Goal: Transaction & Acquisition: Purchase product/service

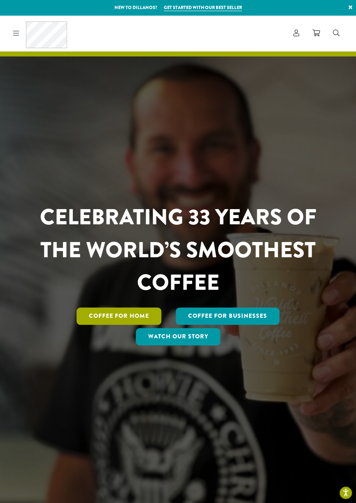
click at [122, 325] on link "Coffee for Home" at bounding box center [119, 316] width 85 height 17
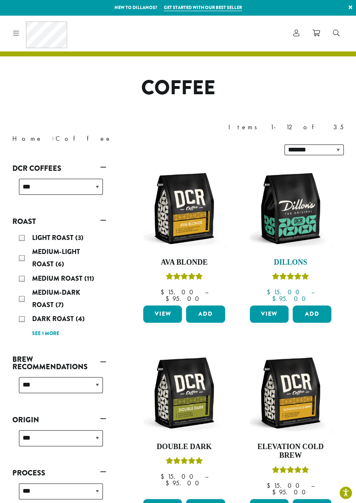
click at [294, 188] on img at bounding box center [291, 209] width 86 height 86
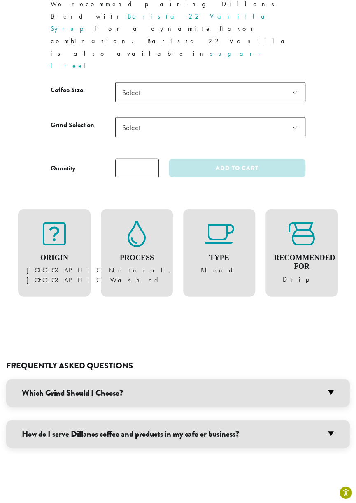
scroll to position [613, 0]
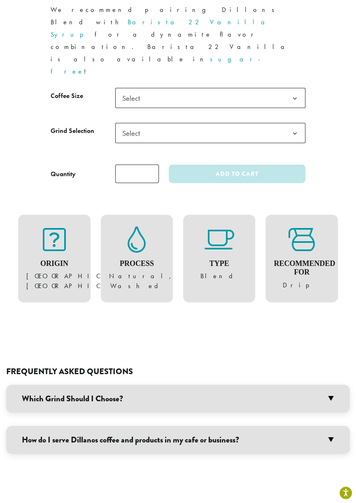
click at [51, 226] on icon at bounding box center [54, 239] width 23 height 26
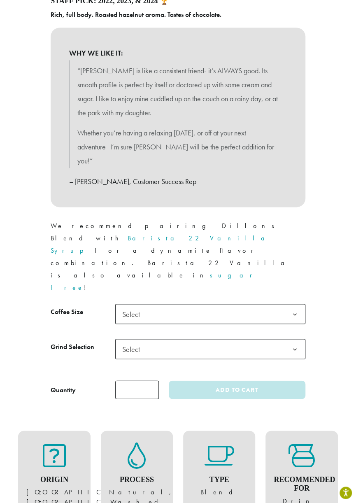
scroll to position [412, 0]
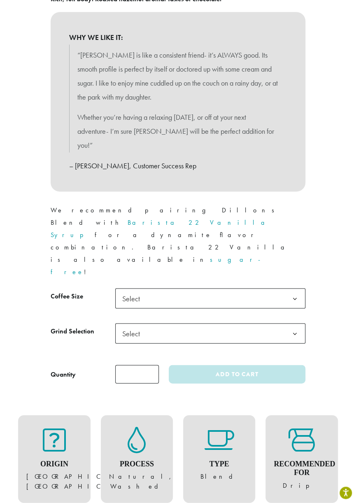
click at [51, 427] on figure "Origin Central & South Americas, Pacific Islands" at bounding box center [54, 459] width 56 height 65
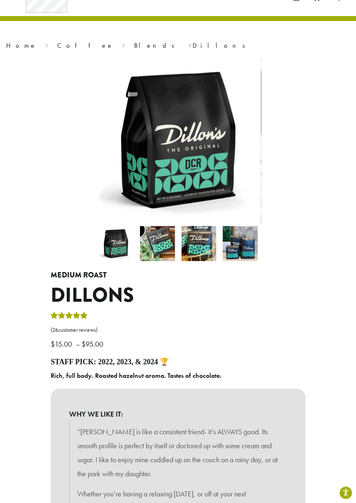
scroll to position [0, 0]
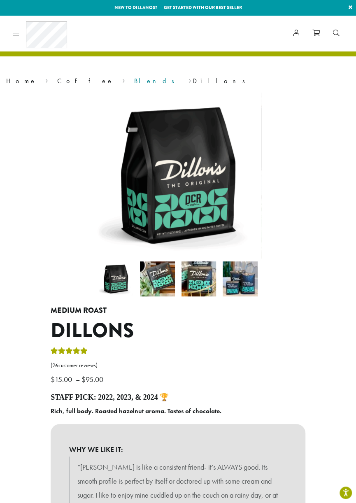
click at [134, 81] on link "Blends" at bounding box center [157, 81] width 46 height 9
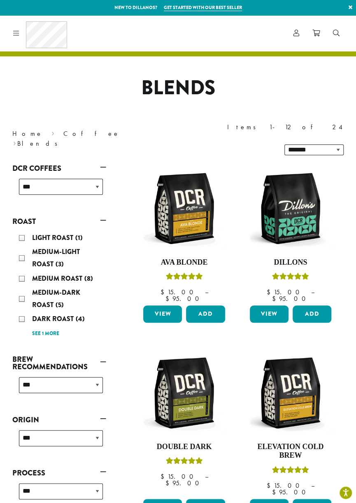
click at [59, 314] on span "Dark Roast" at bounding box center [54, 318] width 44 height 9
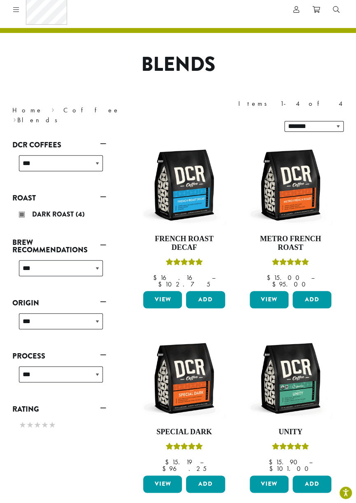
scroll to position [51, 0]
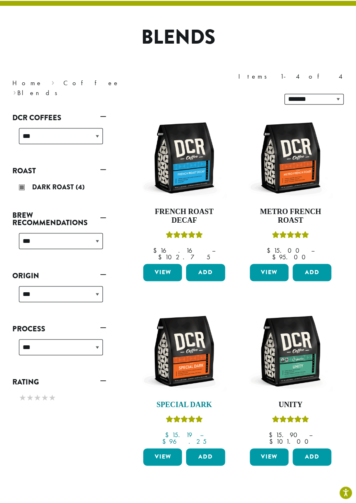
click at [180, 319] on img at bounding box center [184, 351] width 86 height 86
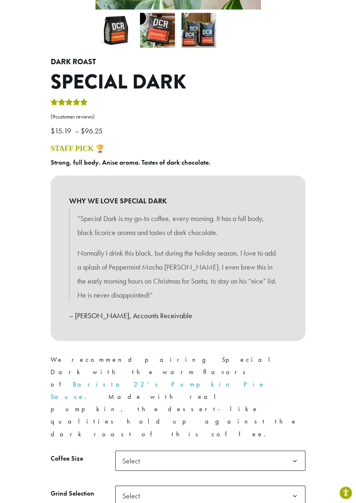
scroll to position [318, 0]
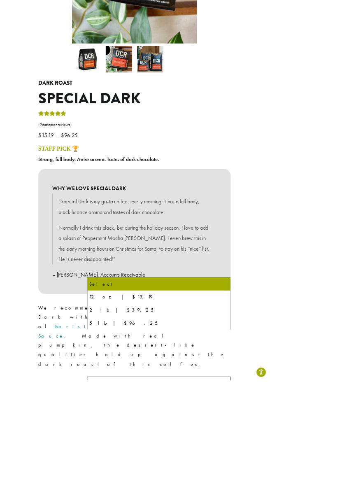
scroll to position [0, 0]
